Goal: Check status: Check status

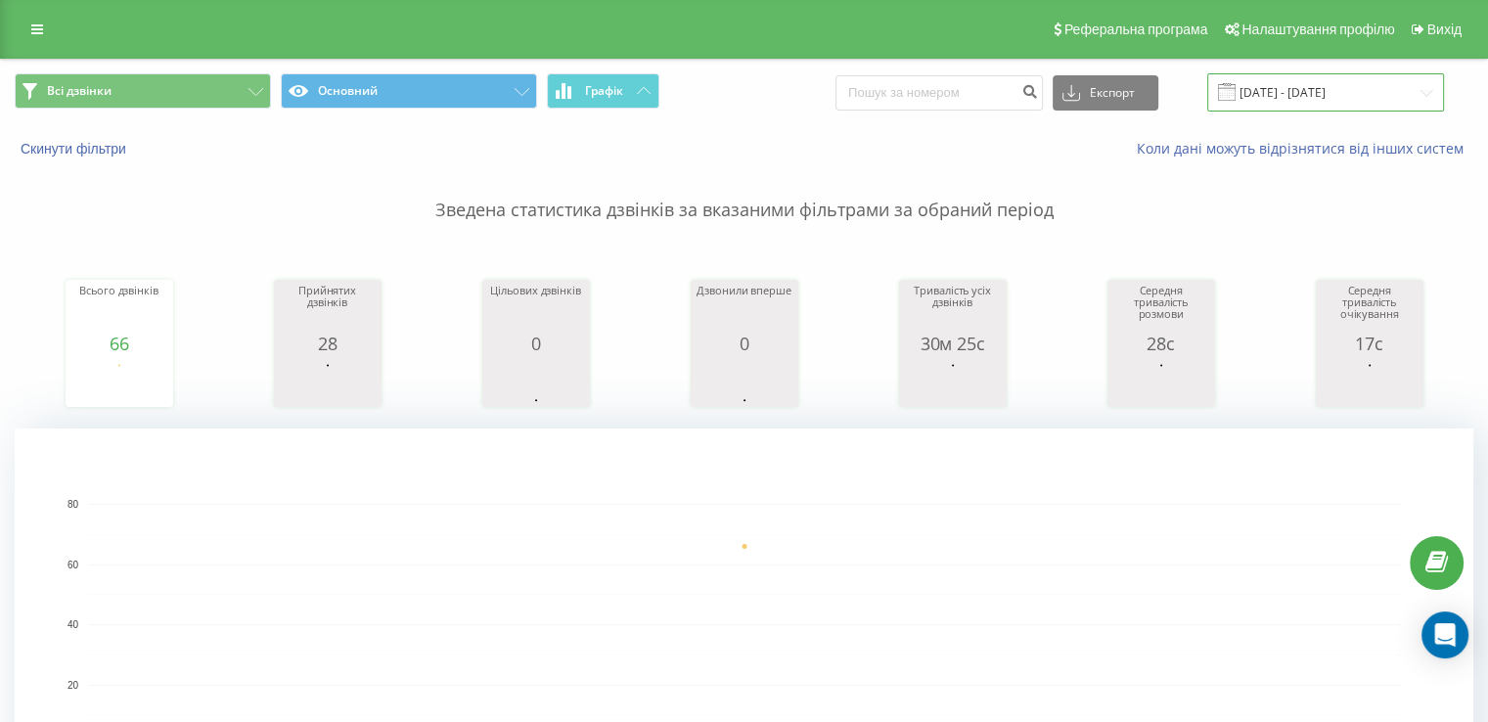
click at [1340, 86] on input "[DATE] - [DATE]" at bounding box center [1325, 92] width 237 height 38
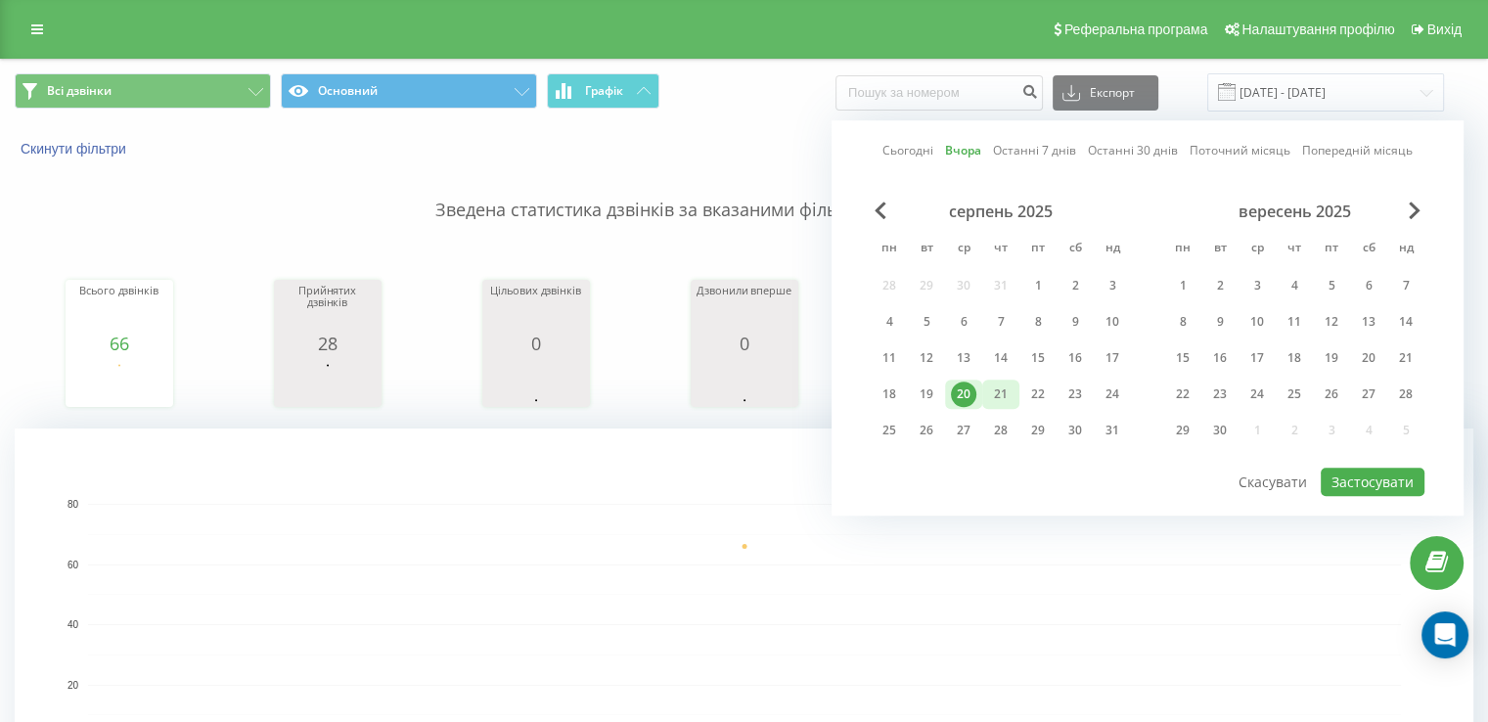
click at [1009, 390] on div "21" at bounding box center [1000, 393] width 25 height 25
click at [1355, 474] on button "Застосувати" at bounding box center [1372, 481] width 104 height 28
type input "[DATE] - [DATE]"
